Goal: Task Accomplishment & Management: Use online tool/utility

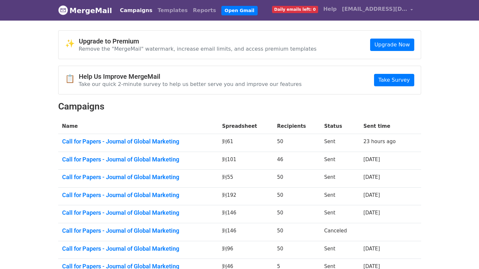
click at [144, 145] on td "Call for Papers - Journal of Global Marketing" at bounding box center [138, 143] width 160 height 18
click at [144, 143] on link "Call for Papers - Journal of Global Marketing" at bounding box center [138, 141] width 152 height 7
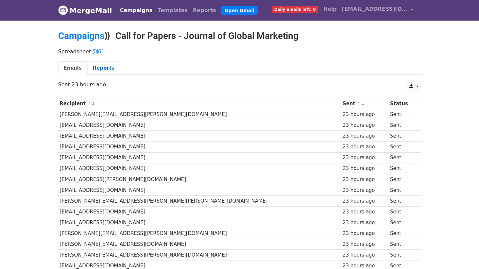
click at [92, 68] on link "Reports" at bounding box center [103, 67] width 33 height 13
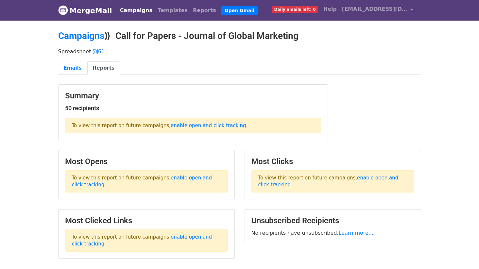
click at [70, 12] on link "MergeMail" at bounding box center [85, 11] width 54 height 14
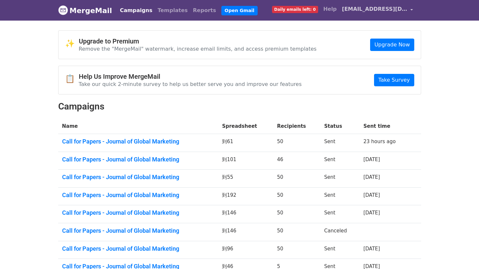
click at [383, 9] on span "[EMAIL_ADDRESS][DOMAIN_NAME]" at bounding box center [374, 9] width 65 height 8
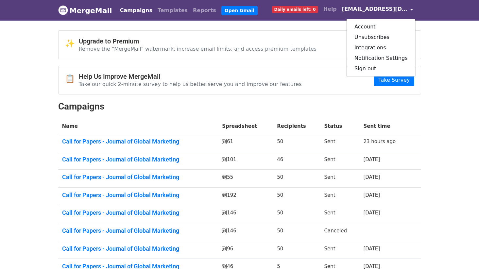
click at [209, 89] on div "📋 Help Us Improve MergeMail Take our quick 2-minute survey to help us better se…" at bounding box center [240, 80] width 362 height 28
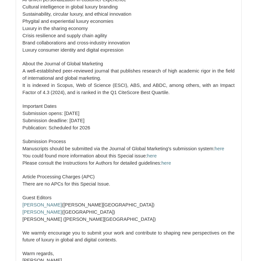
scroll to position [345, 0]
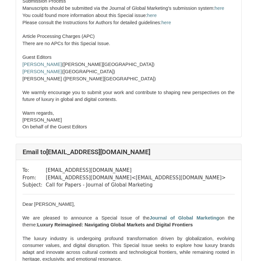
click at [113, 109] on p at bounding box center [129, 106] width 212 height 7
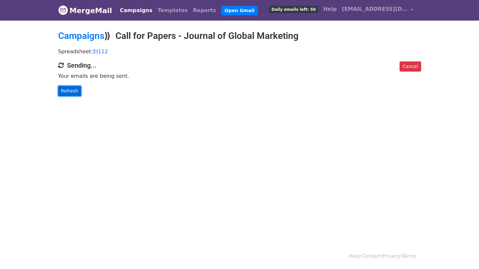
click at [74, 89] on link "Refresh" at bounding box center [69, 91] width 23 height 10
click at [71, 92] on link "Refresh" at bounding box center [69, 91] width 23 height 10
click at [72, 90] on link "Refresh" at bounding box center [69, 91] width 23 height 10
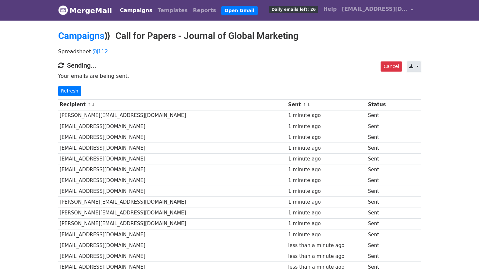
click at [417, 67] on link at bounding box center [414, 66] width 14 height 10
click at [63, 89] on link "Refresh" at bounding box center [69, 91] width 23 height 10
click at [270, 71] on div "Cancel CSV Excel Sending... Your emails are being sent. Refresh" at bounding box center [239, 78] width 373 height 35
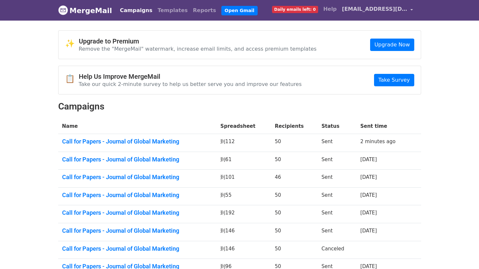
click at [378, 11] on span "[EMAIL_ADDRESS][DOMAIN_NAME]" at bounding box center [374, 9] width 65 height 8
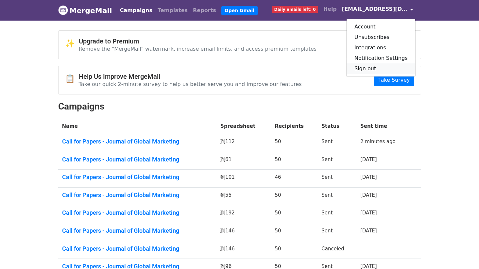
click at [378, 67] on link "Sign out" at bounding box center [381, 68] width 69 height 10
